Goal: Task Accomplishment & Management: Manage account settings

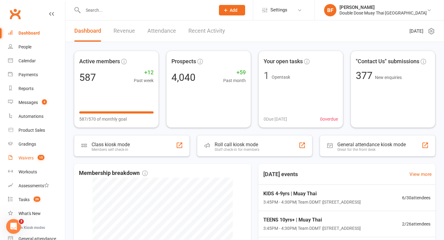
click at [30, 159] on div "Waivers" at bounding box center [26, 157] width 15 height 5
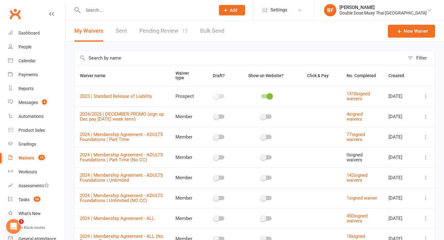
click at [167, 38] on link "Pending Review 15" at bounding box center [163, 30] width 48 height 21
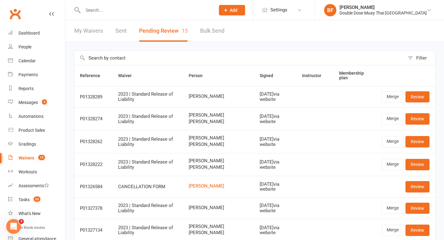
click at [141, 12] on input "text" at bounding box center [146, 10] width 130 height 9
paste input "[PERSON_NAME]"
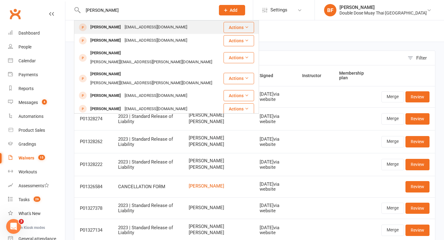
type input "[PERSON_NAME]"
click at [154, 29] on div "[EMAIL_ADDRESS][DOMAIN_NAME]" at bounding box center [156, 27] width 66 height 9
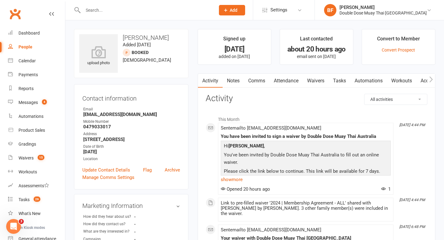
click at [96, 8] on input "text" at bounding box center [146, 10] width 130 height 9
paste input "[PERSON_NAME]"
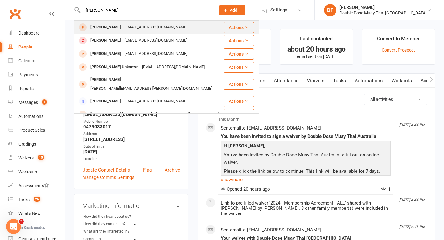
type input "[PERSON_NAME]"
click at [127, 33] on div "[PERSON_NAME] [EMAIL_ADDRESS][DOMAIN_NAME]" at bounding box center [149, 27] width 148 height 13
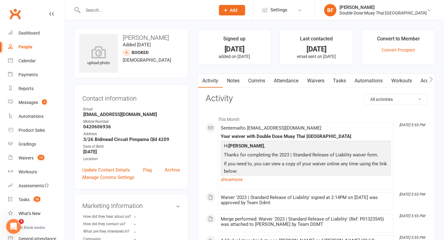
click at [287, 79] on link "Attendance" at bounding box center [286, 81] width 33 height 14
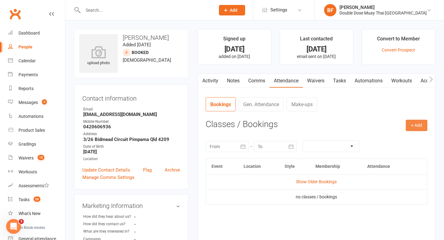
click at [413, 124] on button "+ Add" at bounding box center [417, 125] width 22 height 11
click at [364, 101] on nav "Bookings Gen. Attendance Make-ups" at bounding box center [317, 106] width 222 height 19
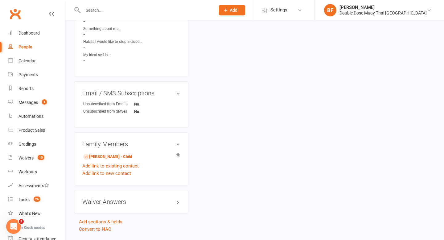
scroll to position [303, 0]
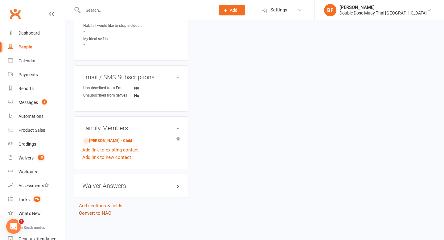
click at [107, 213] on link "Convert to NAC" at bounding box center [95, 213] width 32 height 6
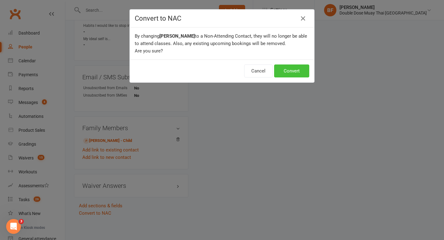
click at [288, 76] on button "Convert" at bounding box center [291, 70] width 35 height 13
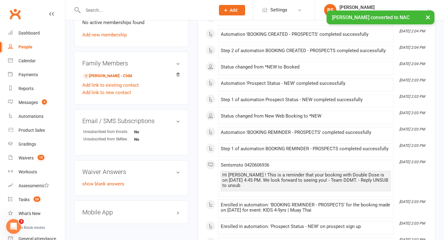
scroll to position [239, 0]
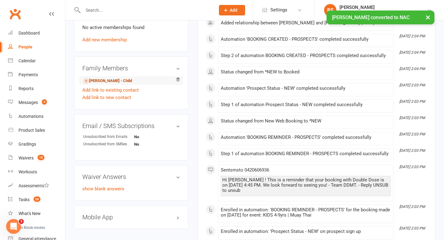
click at [113, 80] on link "[PERSON_NAME] - Child" at bounding box center [107, 81] width 49 height 6
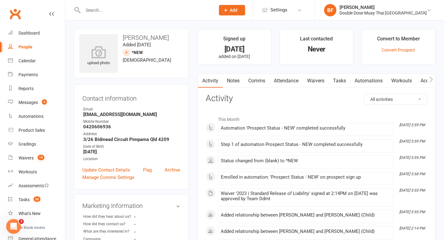
click at [289, 83] on link "Attendance" at bounding box center [286, 81] width 33 height 14
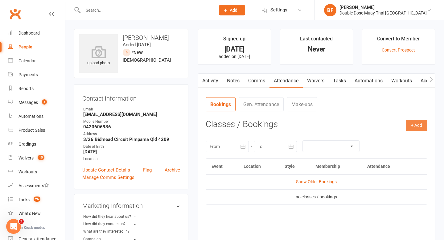
click at [420, 126] on button "+ Add" at bounding box center [417, 125] width 22 height 11
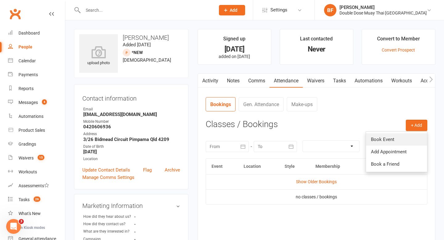
click at [401, 138] on link "Book Event" at bounding box center [396, 139] width 61 height 12
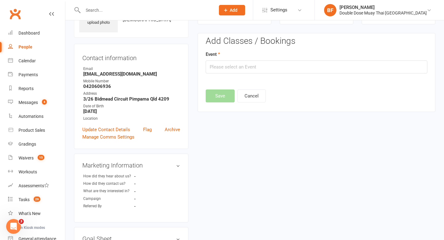
scroll to position [42, 0]
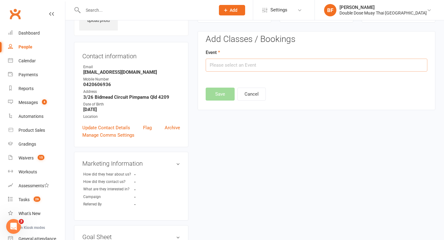
click at [230, 63] on input "text" at bounding box center [317, 65] width 222 height 13
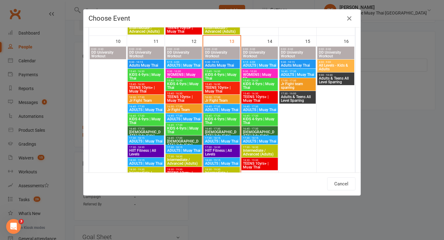
scroll to position [325, 0]
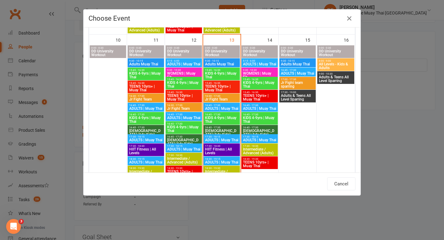
click at [256, 118] on span "KIDS 4-9yrs | Muay Thai" at bounding box center [260, 119] width 34 height 7
type input "KIDS 4-9yrs | Muay Thai - [DATE] 4:45:00 PM"
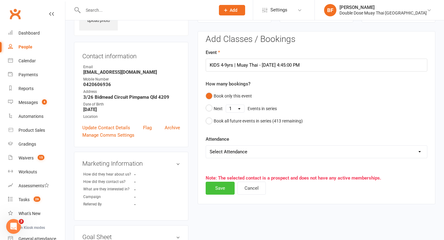
click at [225, 191] on button "Save" at bounding box center [220, 188] width 29 height 13
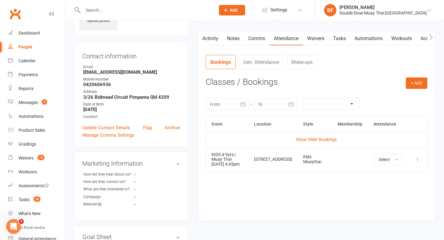
click at [110, 12] on input "text" at bounding box center [146, 10] width 130 height 9
paste input "[PERSON_NAME]"
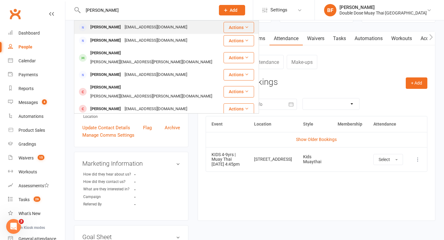
type input "[PERSON_NAME]"
click at [132, 32] on div "[PERSON_NAME] [EMAIL_ADDRESS][DOMAIN_NAME]" at bounding box center [149, 27] width 148 height 13
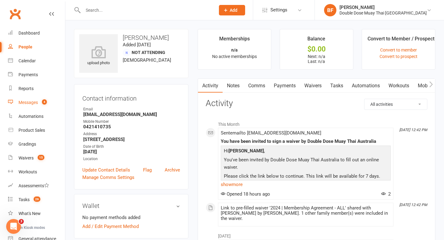
click at [37, 102] on div "Messages" at bounding box center [28, 102] width 19 height 5
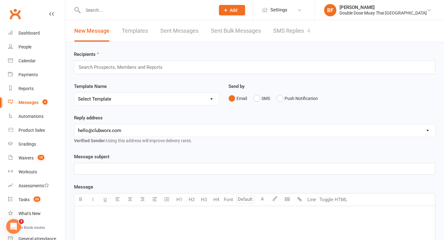
click at [300, 30] on link "SMS Replies 4" at bounding box center [291, 30] width 37 height 21
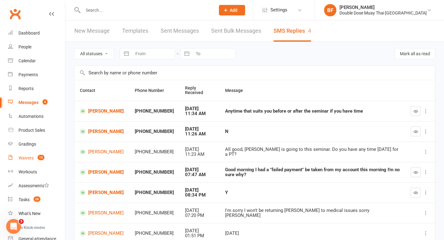
click at [17, 163] on link "Waivers 15" at bounding box center [36, 158] width 57 height 14
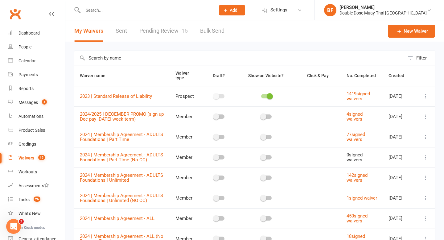
click at [156, 27] on link "Pending Review 15" at bounding box center [163, 30] width 48 height 21
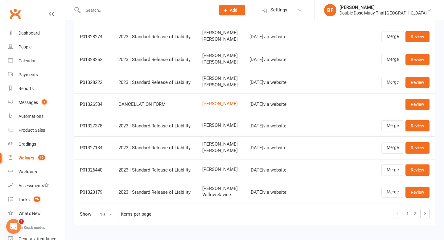
scroll to position [104, 0]
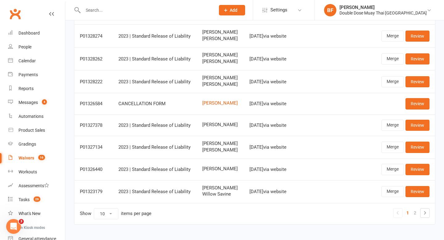
drag, startPoint x: 222, startPoint y: 177, endPoint x: 196, endPoint y: 171, distance: 27.6
click at [197, 171] on td "[PERSON_NAME]" at bounding box center [220, 169] width 47 height 21
click at [231, 171] on span "[PERSON_NAME]" at bounding box center [220, 168] width 36 height 5
click at [414, 170] on link "Review" at bounding box center [418, 169] width 24 height 11
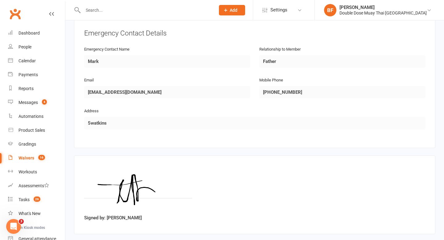
scroll to position [316, 0]
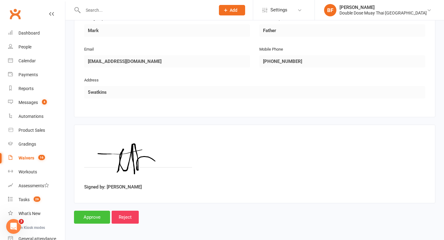
click at [93, 213] on input "Approve" at bounding box center [92, 217] width 36 height 13
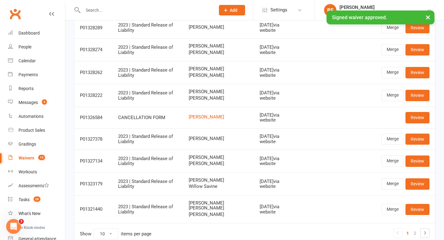
scroll to position [123, 0]
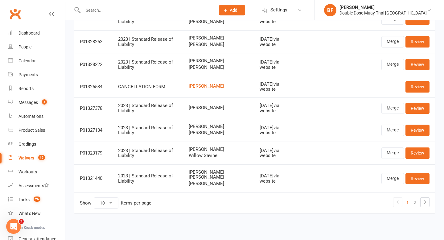
click at [100, 8] on input "text" at bounding box center [146, 10] width 130 height 9
paste input "[PERSON_NAME]"
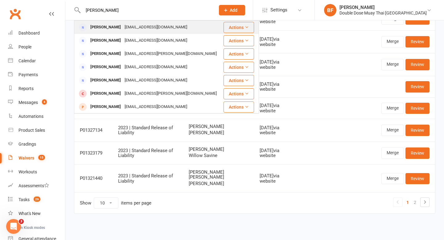
type input "[PERSON_NAME]"
click at [134, 27] on div "[EMAIL_ADDRESS][DOMAIN_NAME]" at bounding box center [156, 27] width 66 height 9
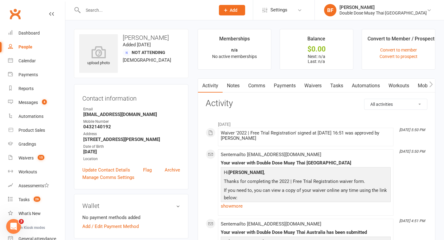
click at [108, 10] on input "text" at bounding box center [146, 10] width 130 height 9
paste input "[US_STATE]-[PERSON_NAME]"
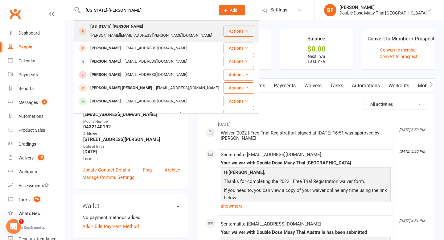
type input "[US_STATE]-[PERSON_NAME]"
click at [138, 31] on div "[PERSON_NAME][EMAIL_ADDRESS][PERSON_NAME][DOMAIN_NAME]" at bounding box center [152, 35] width 126 height 9
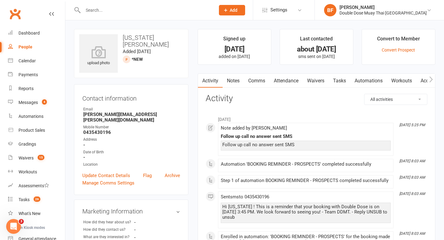
click at [99, 10] on input "text" at bounding box center [146, 10] width 130 height 9
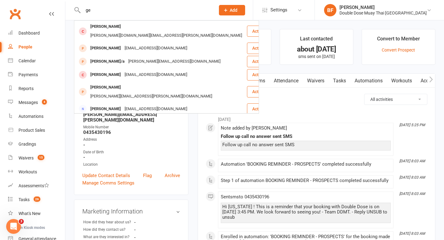
type input "g"
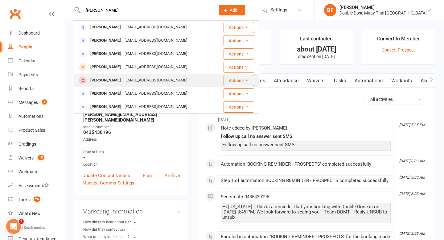
type input "[PERSON_NAME]"
click at [131, 79] on div "[EMAIL_ADDRESS][DOMAIN_NAME]" at bounding box center [156, 80] width 66 height 9
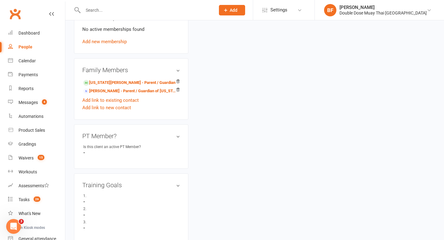
scroll to position [249, 0]
click at [132, 83] on link "[US_STATE][PERSON_NAME] - Parent / Guardian" at bounding box center [129, 83] width 92 height 6
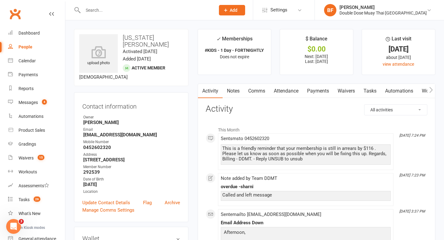
click at [318, 93] on link "Payments" at bounding box center [318, 91] width 31 height 14
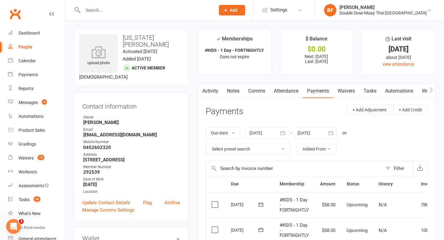
click at [345, 91] on link "Waivers" at bounding box center [346, 91] width 26 height 14
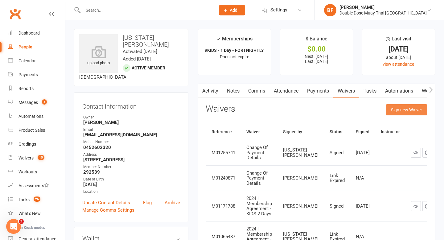
click at [391, 112] on button "Sign new Waiver" at bounding box center [407, 109] width 42 height 11
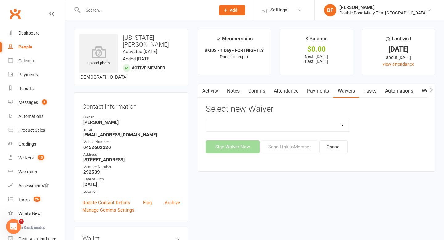
click at [337, 128] on select "2023 | Standard Release of Liability 2024/2025 | DECEMBER PROMO (sign up Dec pa…" at bounding box center [278, 125] width 144 height 12
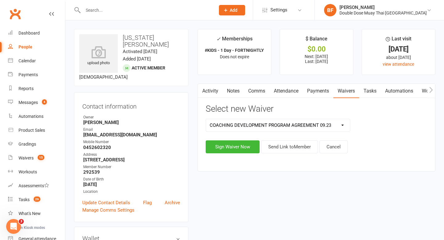
click at [322, 124] on select "2023 | Standard Release of Liability 2024/2025 | DECEMBER PROMO (sign up Dec pa…" at bounding box center [278, 125] width 144 height 12
select select "5668"
click at [292, 149] on button "Send Link to Member" at bounding box center [289, 146] width 57 height 13
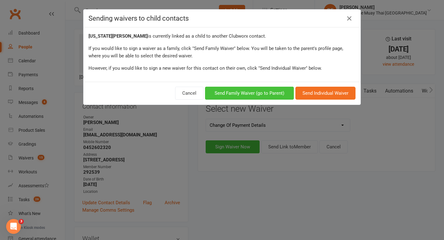
click at [272, 94] on button "Send Family Waiver (go to Parent)" at bounding box center [249, 93] width 89 height 13
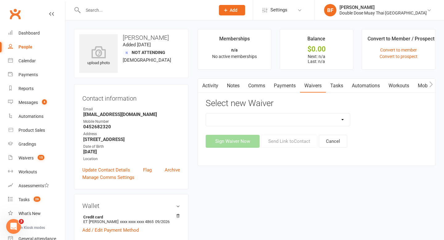
click at [307, 119] on select "2024/2025 | DECEMBER PROMO (sign up Dec pay [DATE] week term) 2024 | Membership…" at bounding box center [278, 120] width 144 height 12
select select "5668"
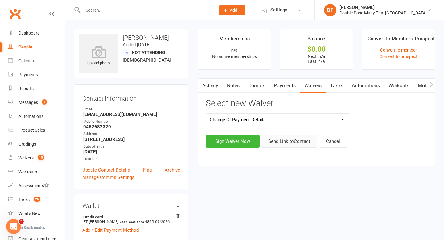
click at [284, 142] on button "Send Link to Contact" at bounding box center [289, 141] width 56 height 13
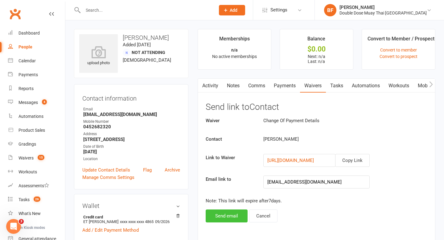
click at [230, 214] on button "Send email" at bounding box center [227, 215] width 42 height 13
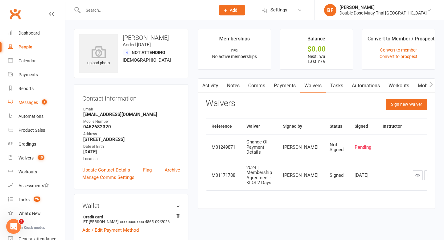
click at [34, 101] on div "Messages" at bounding box center [28, 102] width 19 height 5
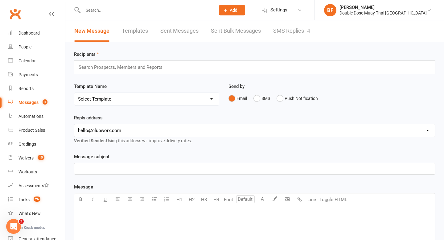
click at [297, 29] on link "SMS Replies 4" at bounding box center [291, 30] width 37 height 21
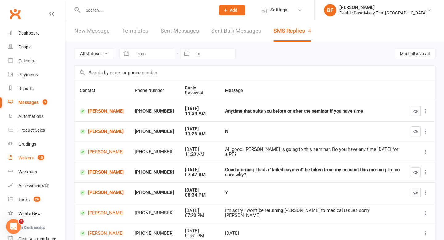
click at [28, 159] on div "Waivers" at bounding box center [26, 157] width 15 height 5
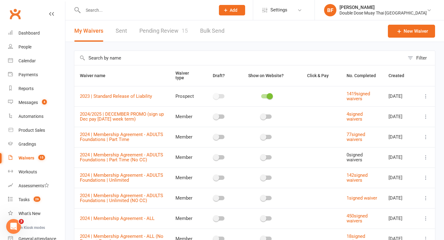
click at [173, 29] on link "Pending Review 15" at bounding box center [163, 30] width 48 height 21
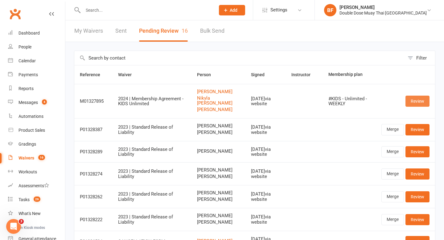
click at [415, 103] on link "Review" at bounding box center [418, 101] width 24 height 11
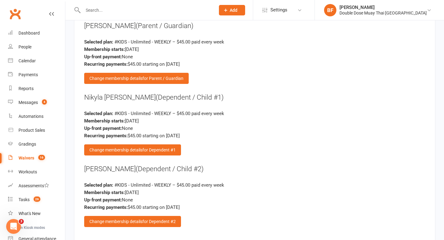
scroll to position [720, 0]
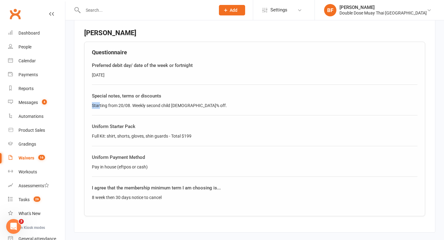
drag, startPoint x: 90, startPoint y: 103, endPoint x: 99, endPoint y: 103, distance: 8.9
click at [99, 103] on div "Questionnaire Preferred debit day/ date of the week or fortnight [DATE] Special…" at bounding box center [254, 129] width 341 height 175
click at [147, 102] on div "Starting from 20/08. Weekly second child [DEMOGRAPHIC_DATA]% off." at bounding box center [255, 105] width 326 height 7
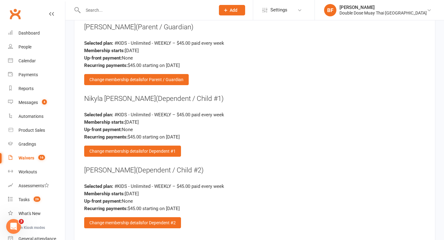
scroll to position [999, 0]
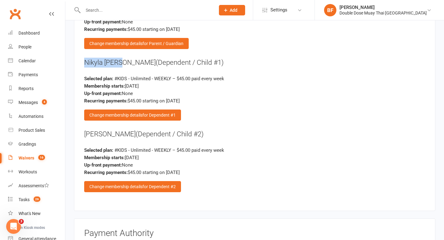
drag, startPoint x: 83, startPoint y: 59, endPoint x: 123, endPoint y: 60, distance: 39.5
click at [123, 60] on div "Membership Options [PERSON_NAME] (Parent / Guardian) Selected plan: #KIDS - Unl…" at bounding box center [255, 86] width 362 height 249
copy div "Nikyla [PERSON_NAME]"
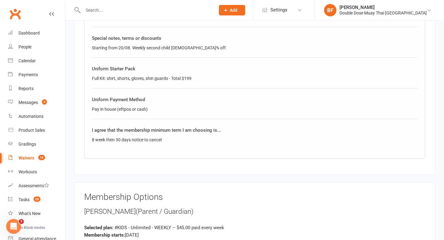
scroll to position [768, 0]
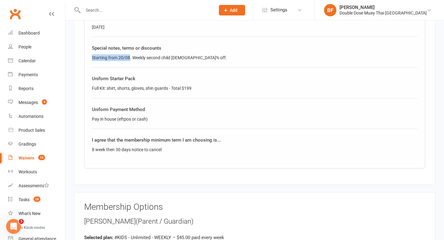
drag, startPoint x: 130, startPoint y: 55, endPoint x: 89, endPoint y: 54, distance: 40.7
click at [89, 54] on div "Questionnaire Preferred debit day/ date of the week or fortnight [DATE] Special…" at bounding box center [254, 81] width 341 height 175
copy div "Starting from 20/08"
click at [160, 63] on div "Special notes, terms or discounts Starting from 20/08. Weekly second child [DEM…" at bounding box center [255, 55] width 326 height 23
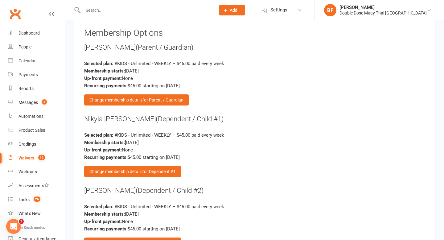
scroll to position [987, 0]
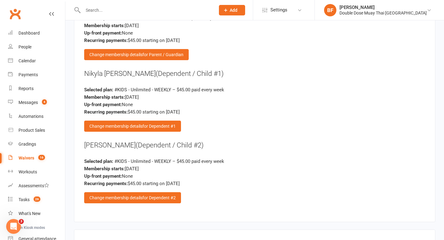
drag, startPoint x: 85, startPoint y: 142, endPoint x: 140, endPoint y: 142, distance: 55.2
click at [140, 142] on div "[PERSON_NAME] (Dependent / Child #2)" at bounding box center [254, 145] width 341 height 10
copy div "[PERSON_NAME]"
